Goal: Find specific page/section: Find specific page/section

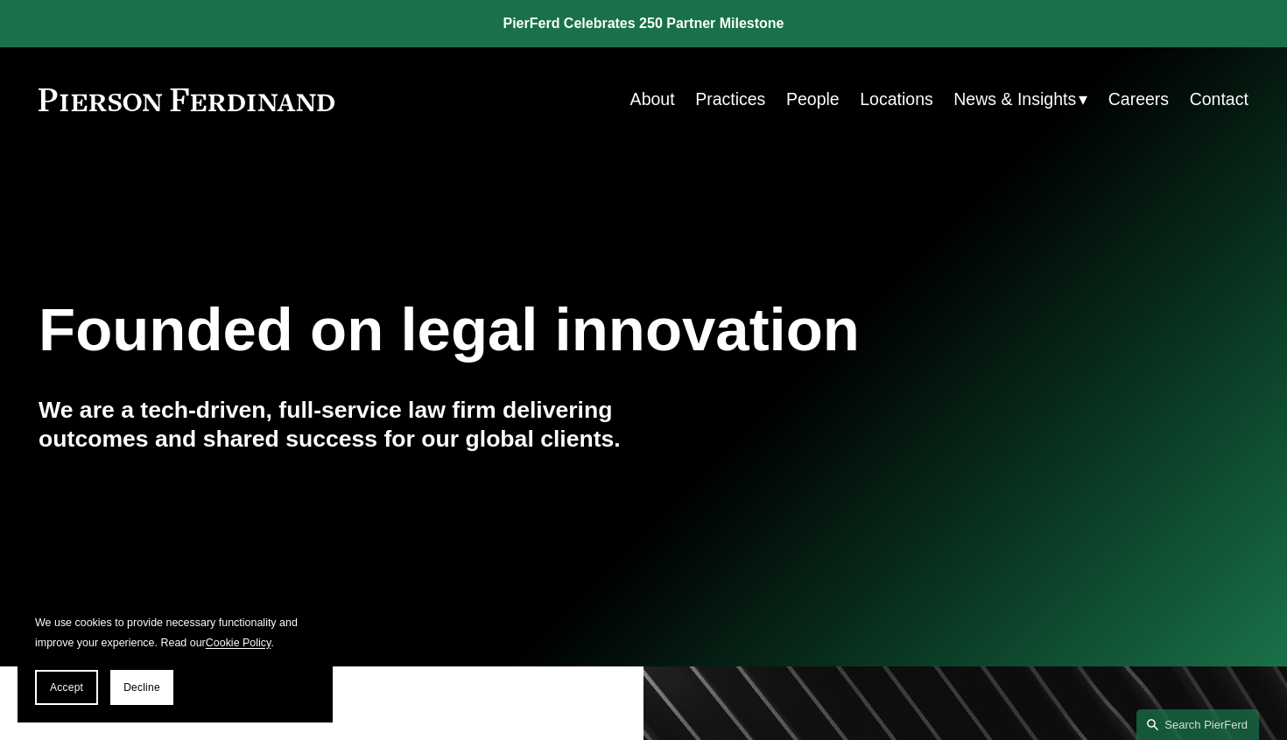
click at [803, 102] on link "People" at bounding box center [812, 99] width 53 height 34
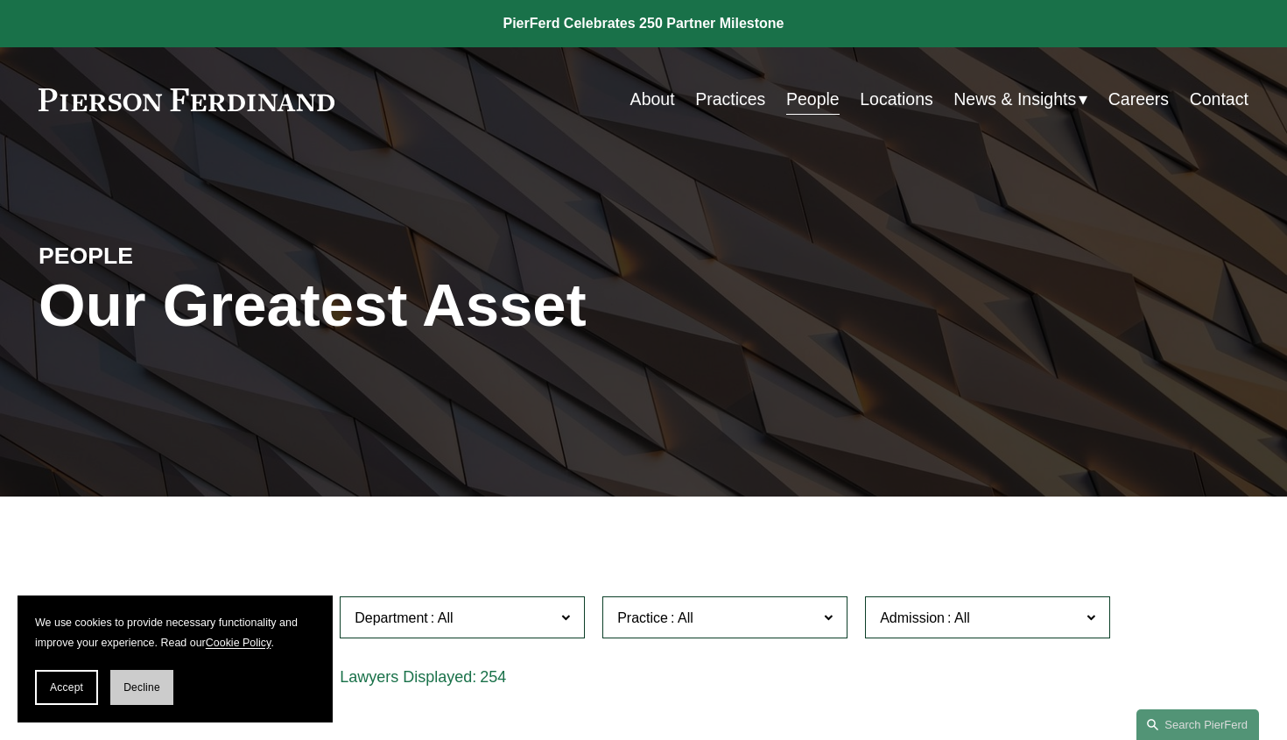
click at [146, 694] on button "Decline" at bounding box center [141, 687] width 63 height 35
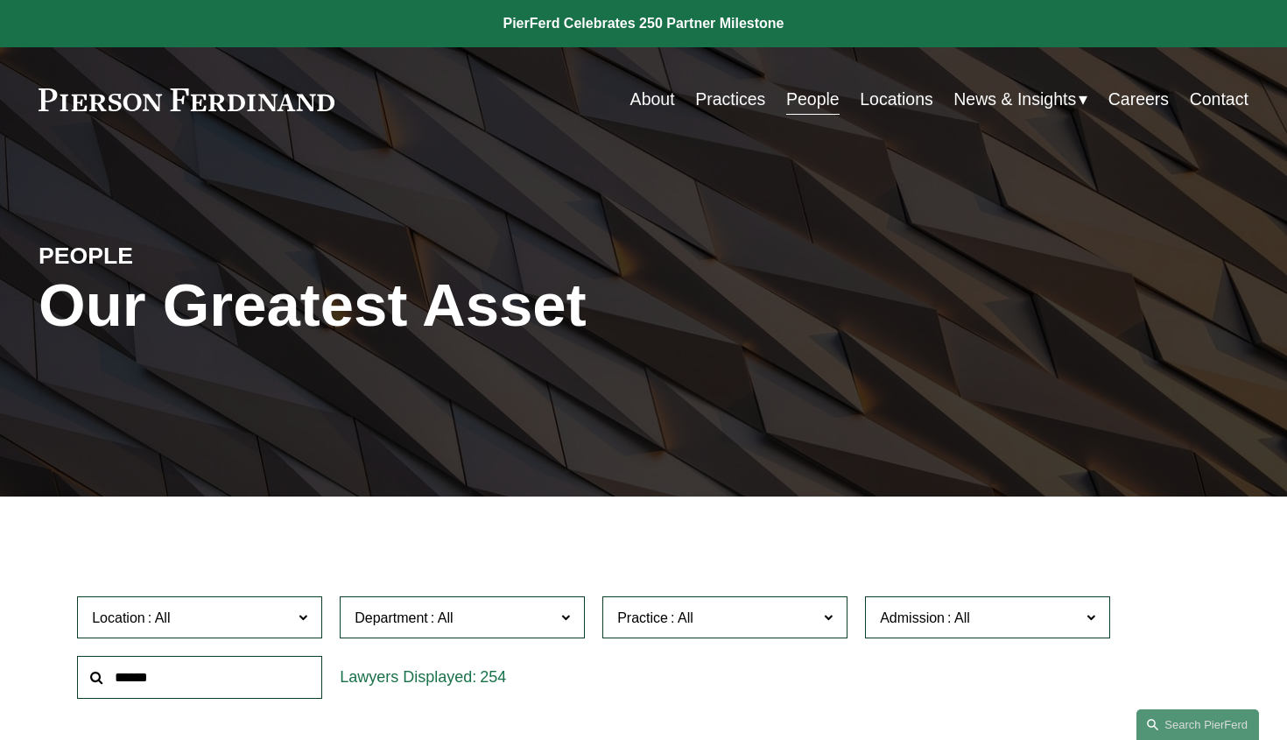
click at [214, 677] on input "text" at bounding box center [199, 677] width 245 height 43
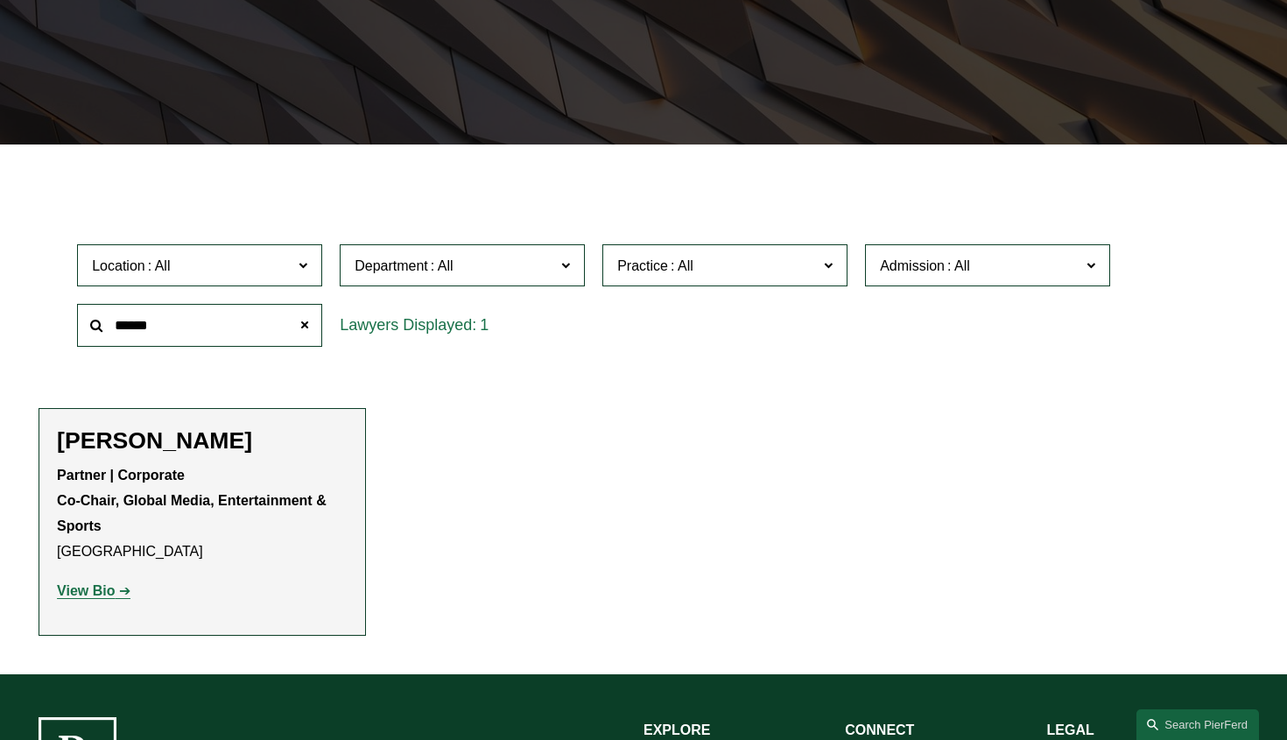
scroll to position [359, 0]
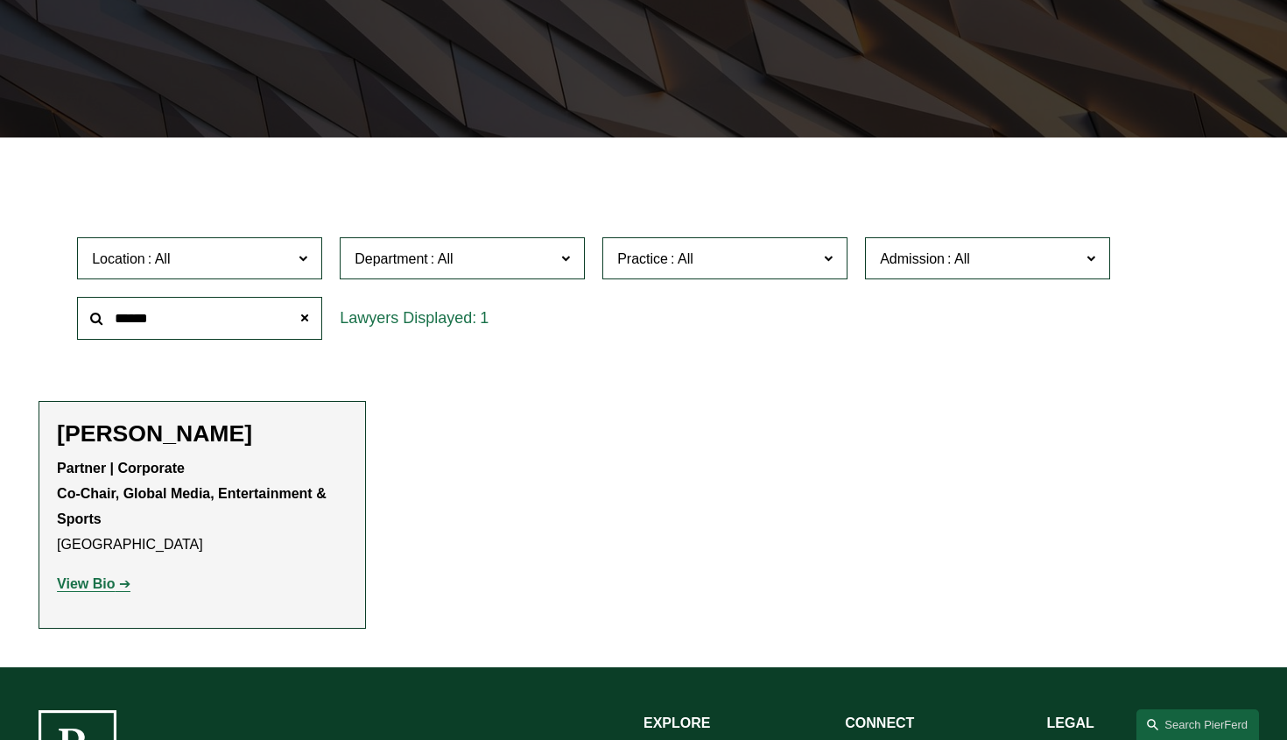
type input "******"
click at [106, 583] on strong "View Bio" at bounding box center [86, 583] width 58 height 15
